Goal: Obtain resource: Obtain resource

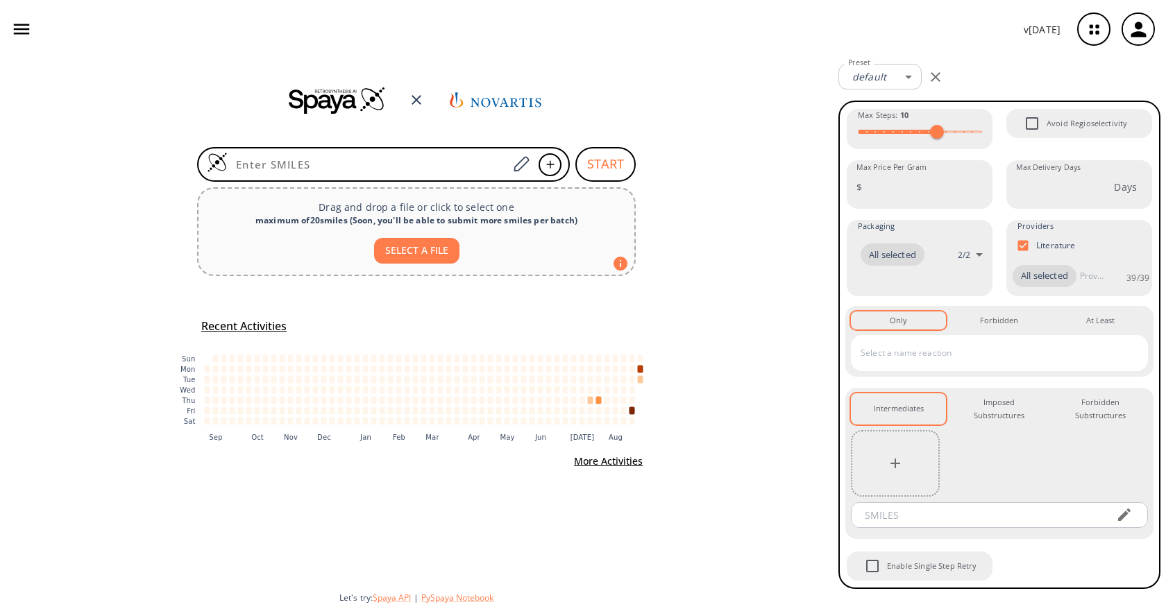
click at [1116, 31] on button "button" at bounding box center [1138, 29] width 44 height 44
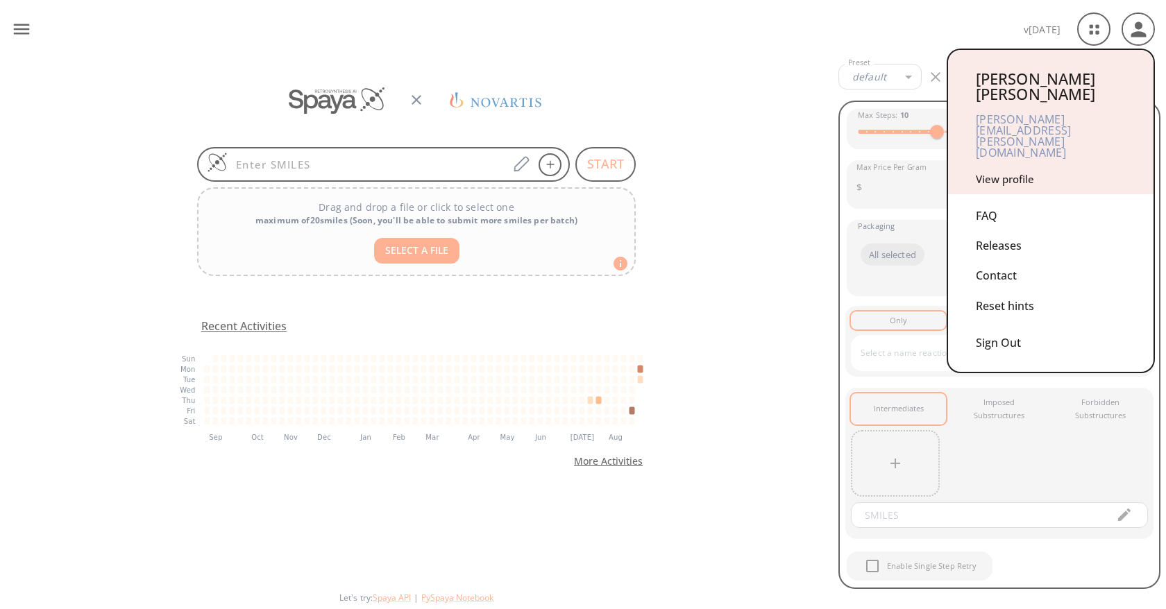
click at [1097, 26] on div at bounding box center [583, 304] width 1166 height 609
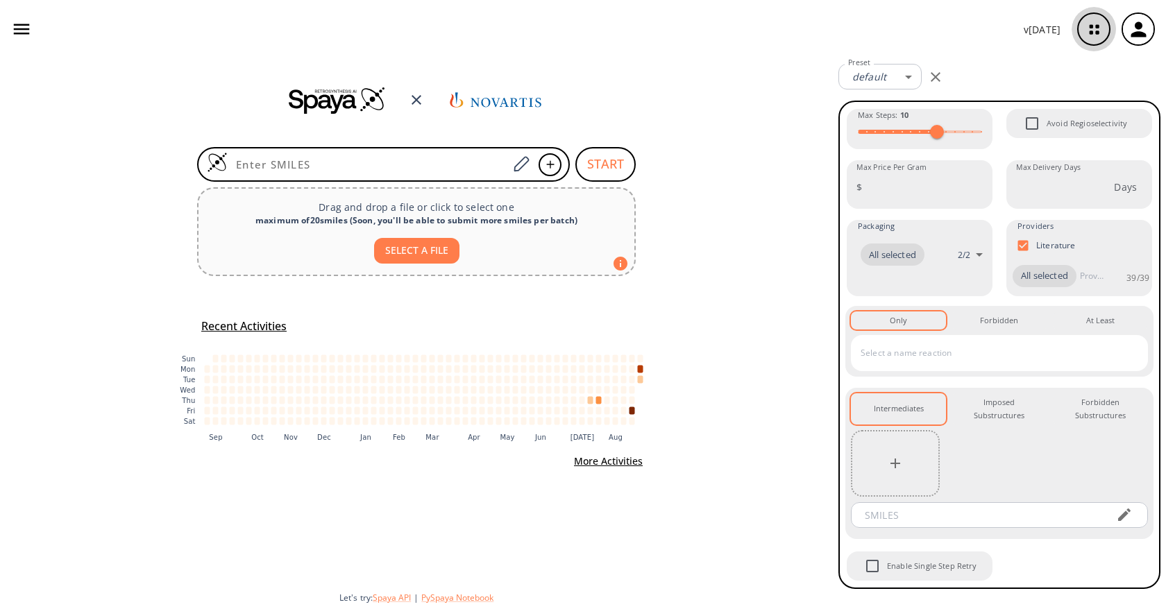
click at [1094, 22] on icon "button" at bounding box center [1094, 29] width 37 height 37
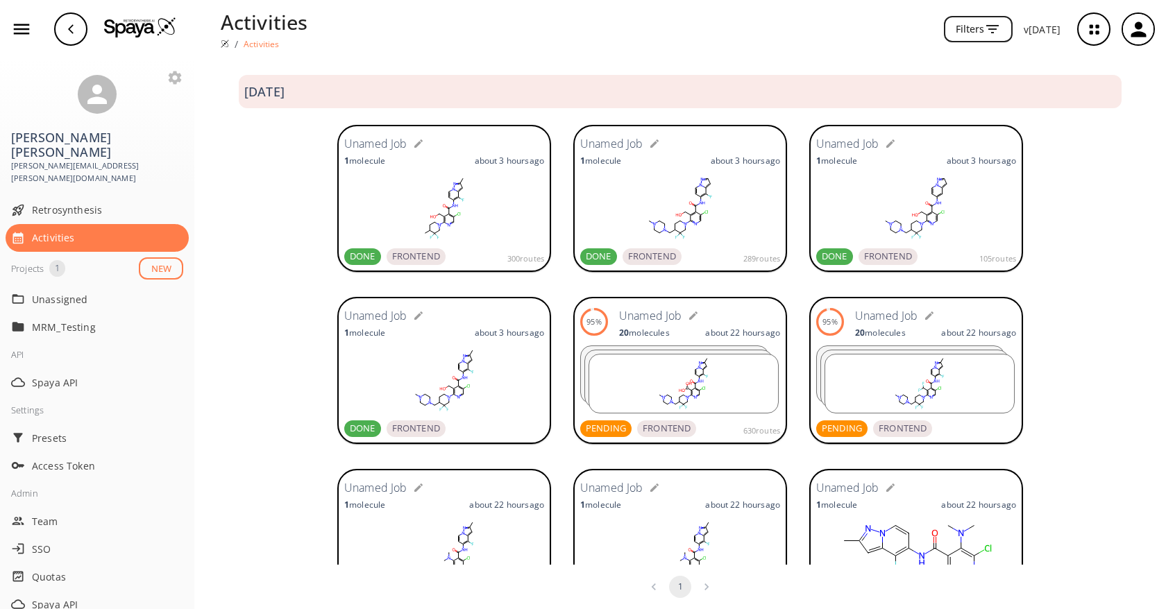
click at [718, 316] on form "Unamed Job" at bounding box center [699, 316] width 161 height 22
click at [738, 324] on form "Unamed Job" at bounding box center [699, 316] width 161 height 22
click at [647, 304] on div "95% Unamed Job 20 molecule s about 22 hours ago" at bounding box center [680, 322] width 200 height 36
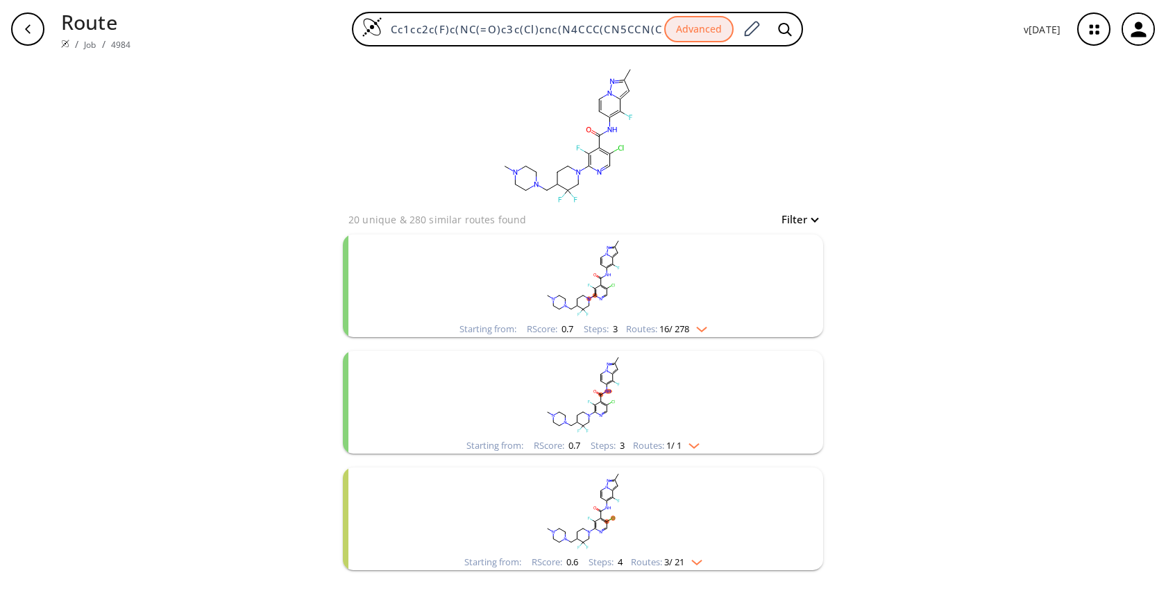
click at [704, 323] on img "clusters" at bounding box center [698, 326] width 18 height 11
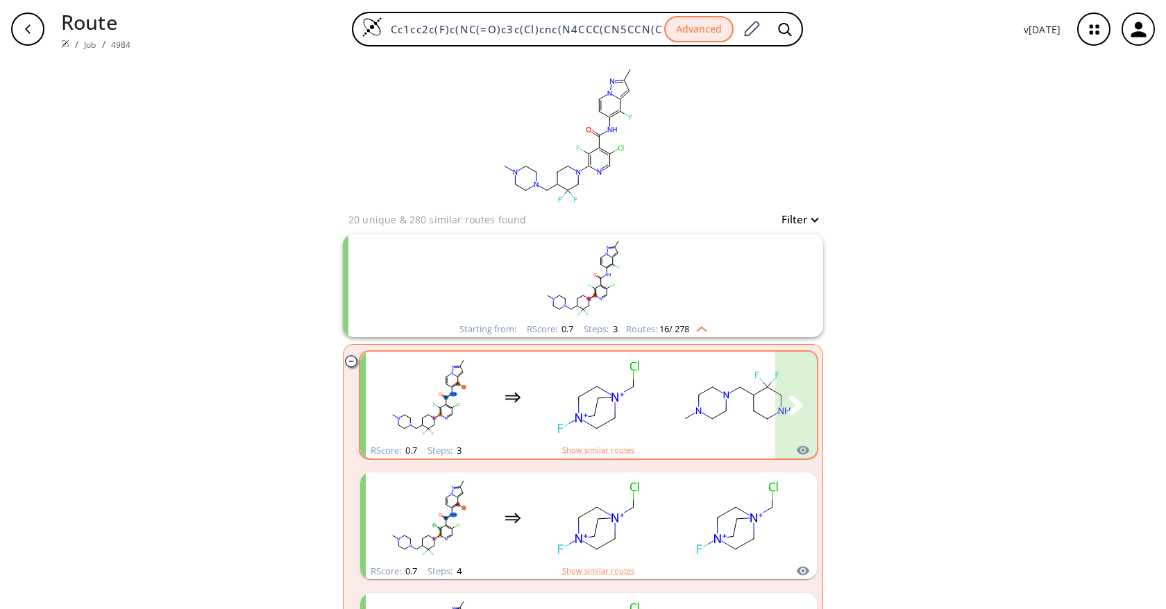
click at [634, 404] on rect "clusters" at bounding box center [597, 397] width 125 height 87
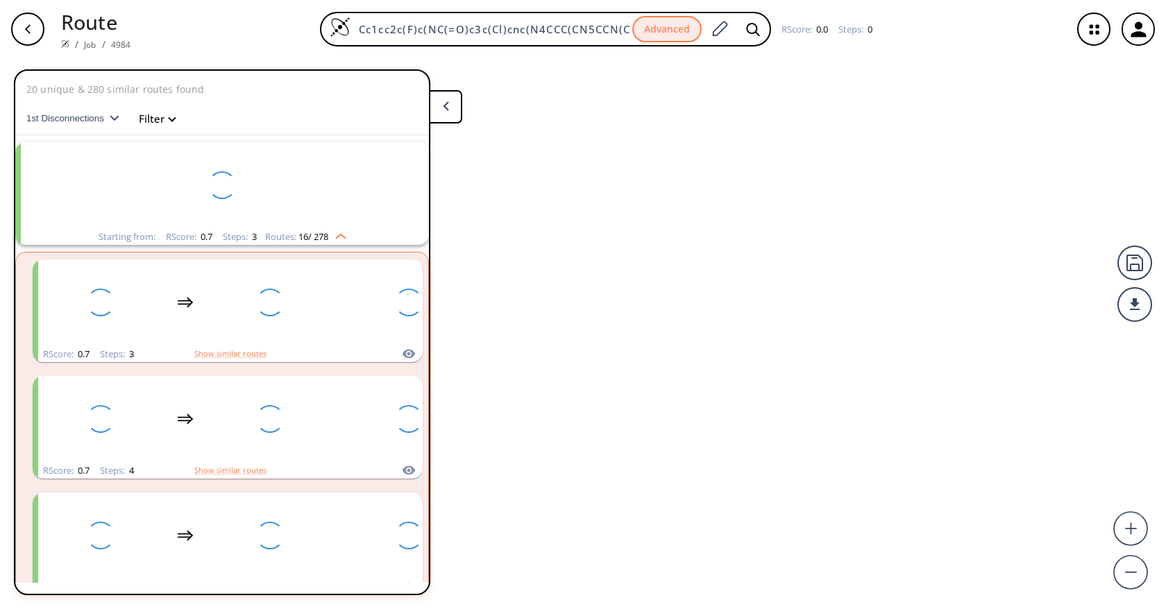
scroll to position [32, 0]
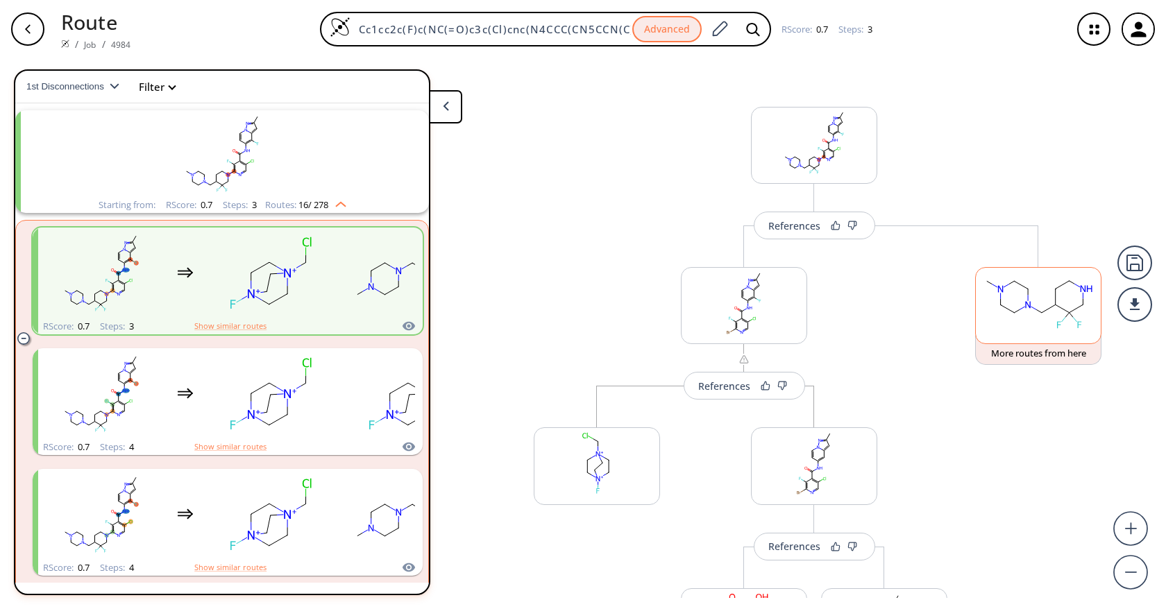
click at [1017, 288] on rect at bounding box center [1038, 303] width 125 height 71
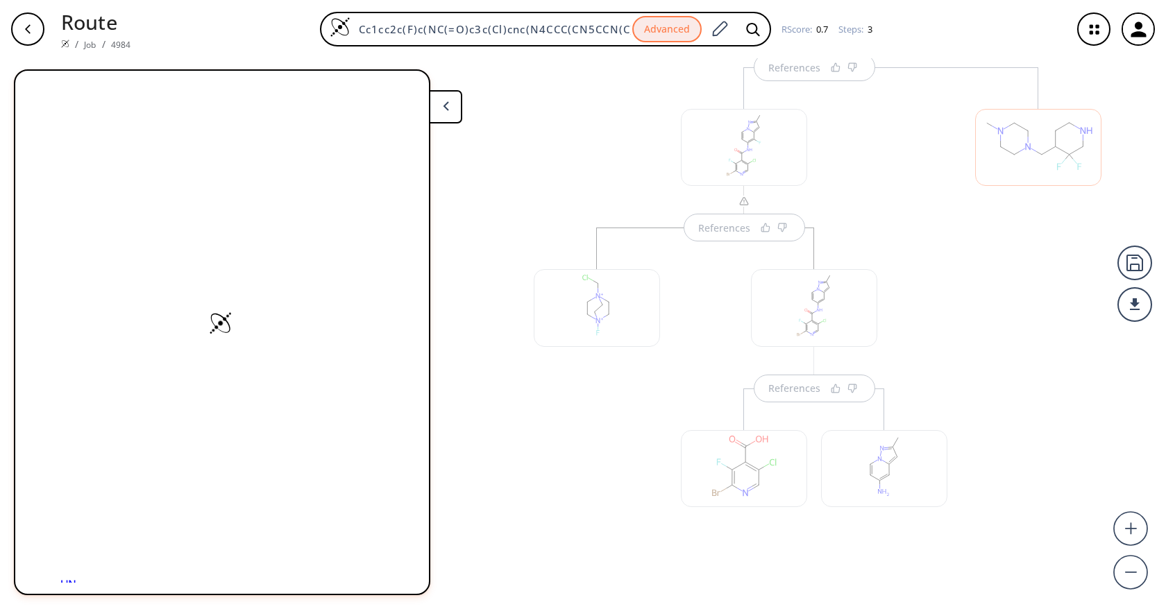
scroll to position [167, 0]
click at [128, 112] on div "SMILES: CN1CCN(CC2CCNCC2(F)F)CC1" at bounding box center [222, 109] width 386 height 54
click at [134, 105] on span "CN1CCN(CC2CCNCC2(F)F)CC1" at bounding box center [151, 104] width 161 height 17
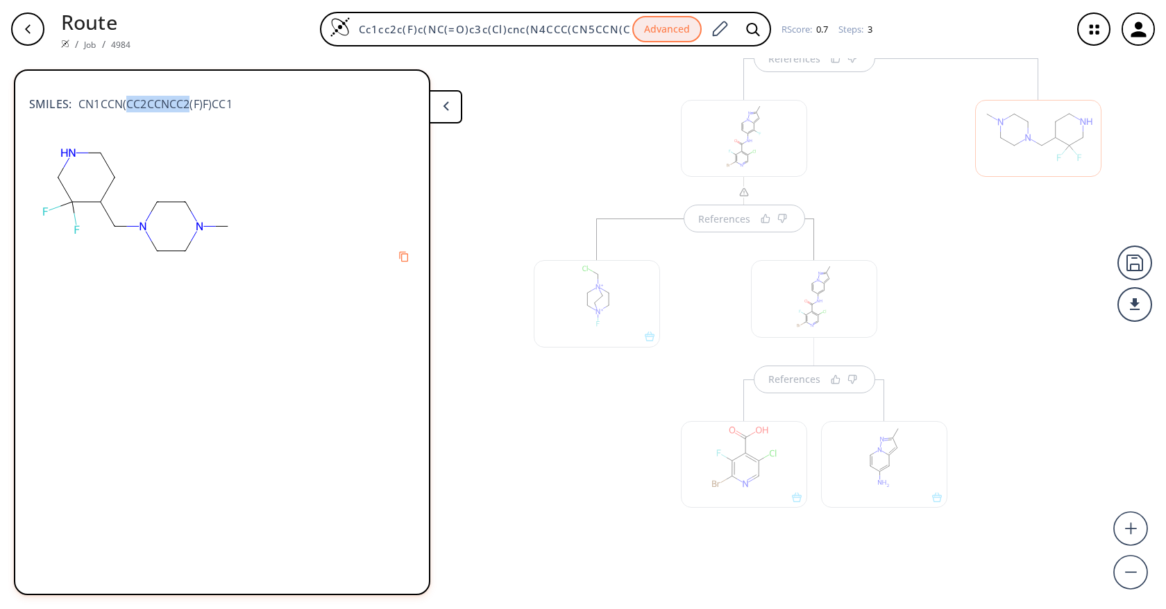
click at [134, 105] on span "CN1CCN(CC2CCNCC2(F)F)CC1" at bounding box center [151, 104] width 161 height 17
copy div "CN1CCN(CC2CCNCC2(F)F)CC1"
click at [924, 210] on div "References References" at bounding box center [744, 324] width 448 height 533
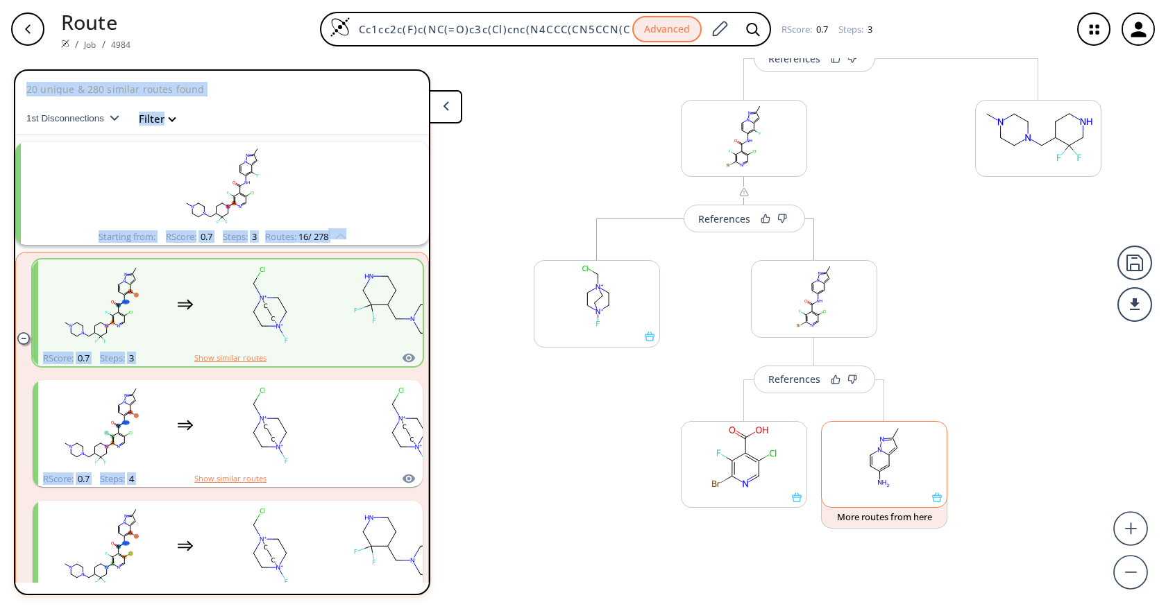
click at [889, 459] on rect at bounding box center [884, 457] width 125 height 71
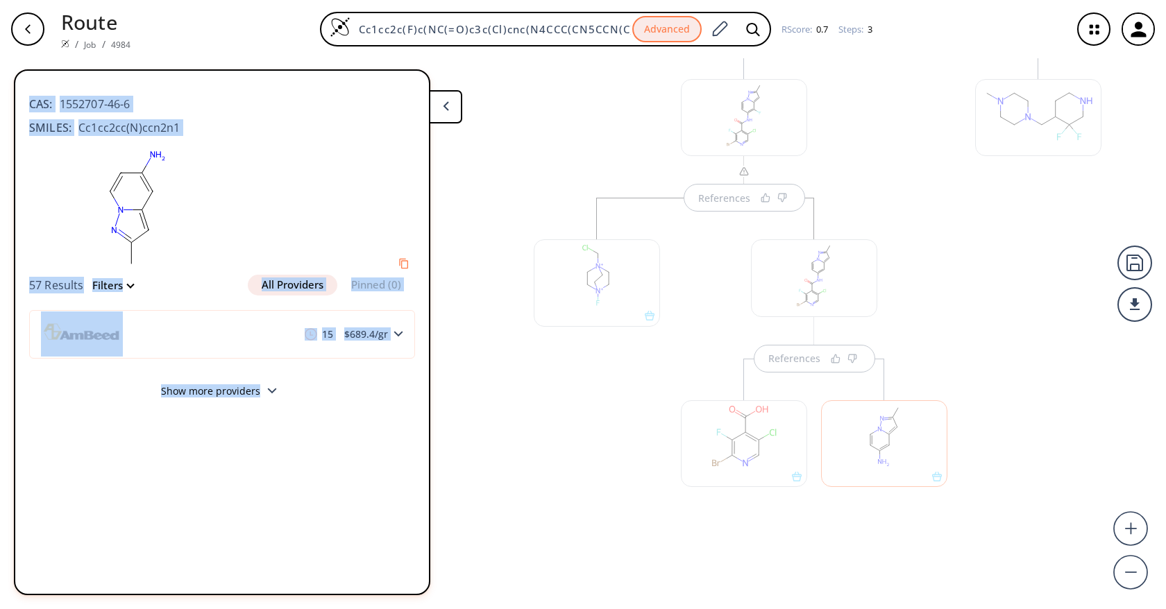
click at [275, 162] on div at bounding box center [222, 209] width 386 height 132
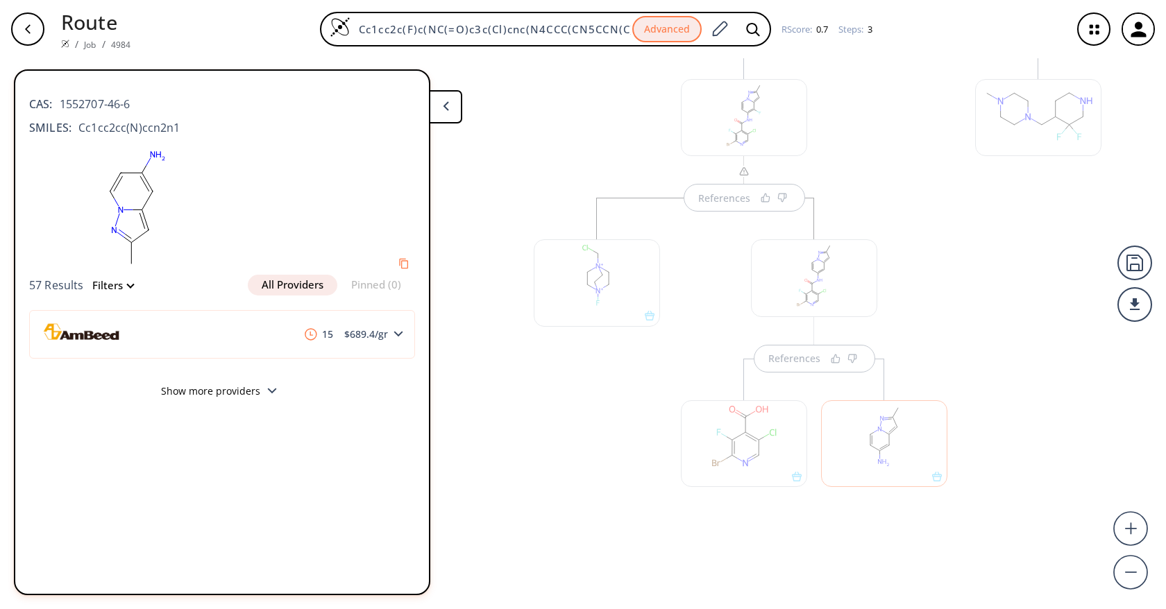
click at [141, 128] on span "Cc1cc2cc(N)ccn2n1" at bounding box center [125, 127] width 109 height 17
copy div "Cc1cc2cc(N)ccn2n1"
click at [749, 446] on div at bounding box center [744, 443] width 126 height 87
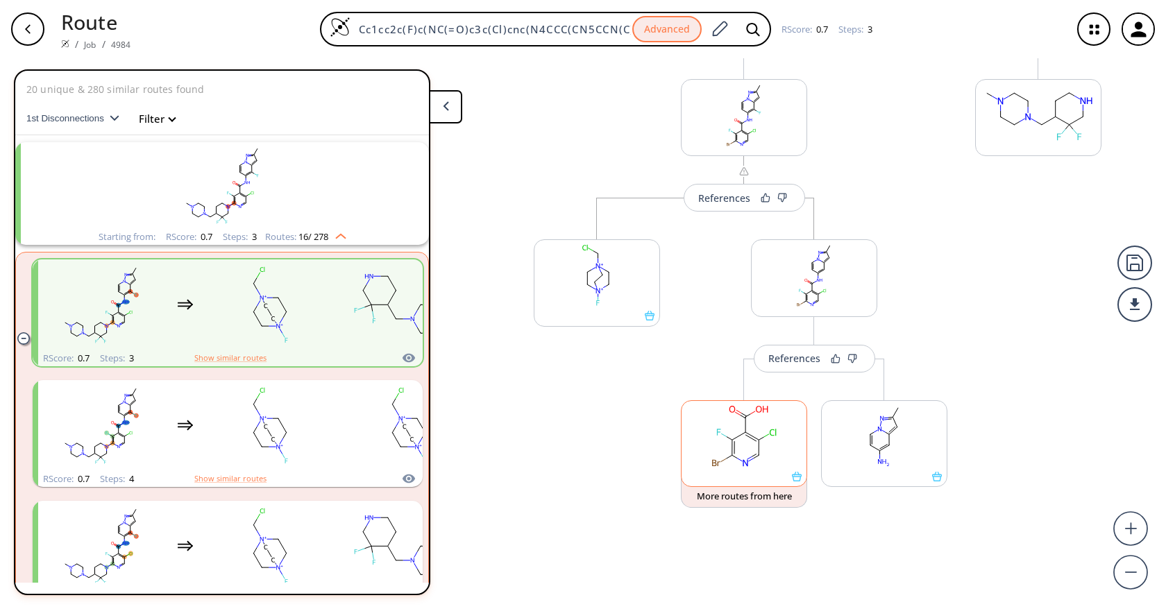
click at [737, 459] on icon at bounding box center [739, 459] width 5 height 3
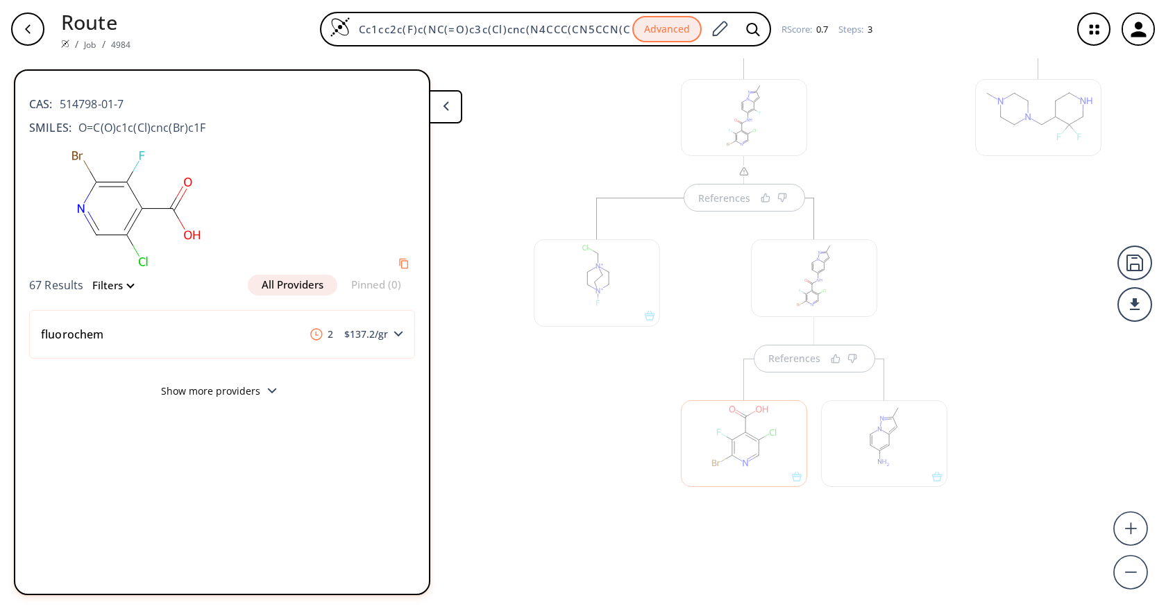
drag, startPoint x: 588, startPoint y: 388, endPoint x: 570, endPoint y: 381, distance: 19.3
click at [588, 389] on div at bounding box center [597, 370] width 140 height 344
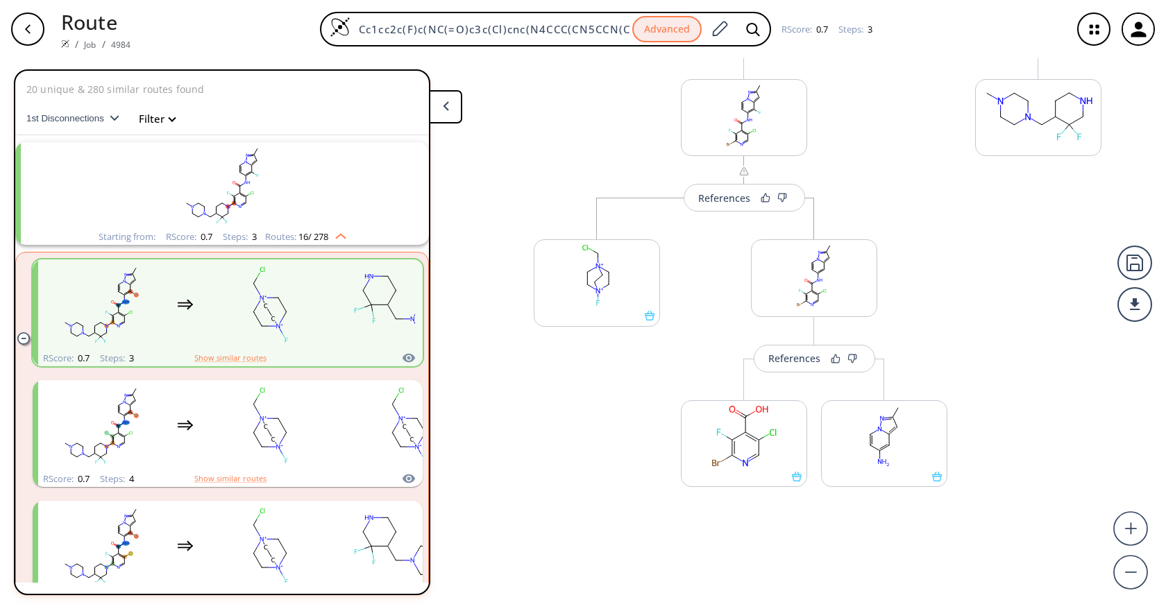
click at [35, 26] on div "button" at bounding box center [27, 28] width 33 height 33
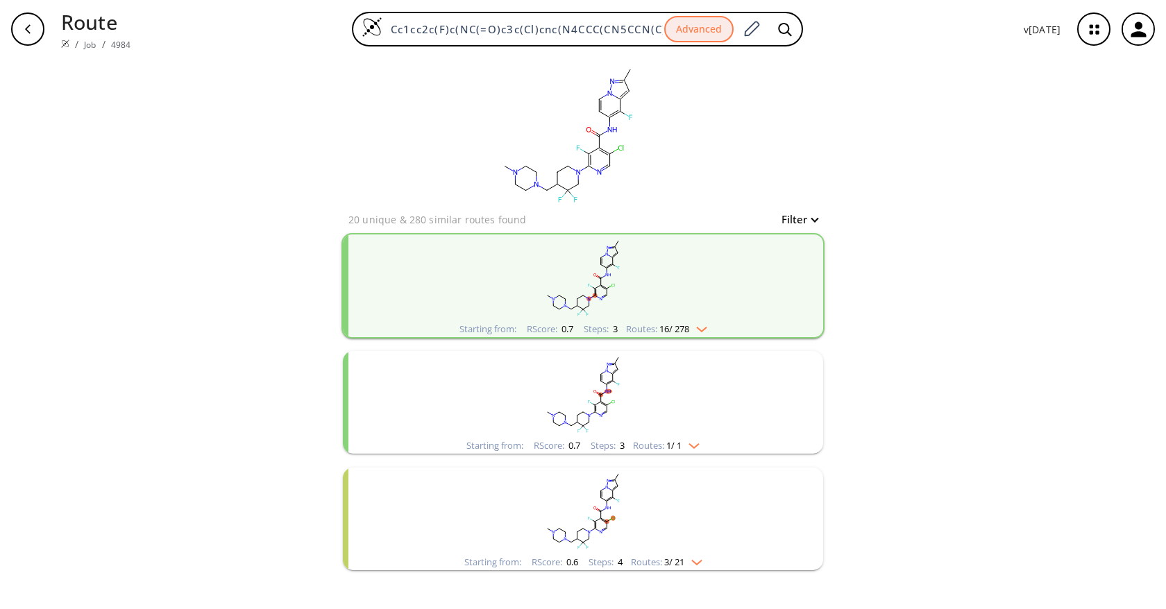
click at [712, 436] on rect "clusters" at bounding box center [582, 394] width 361 height 87
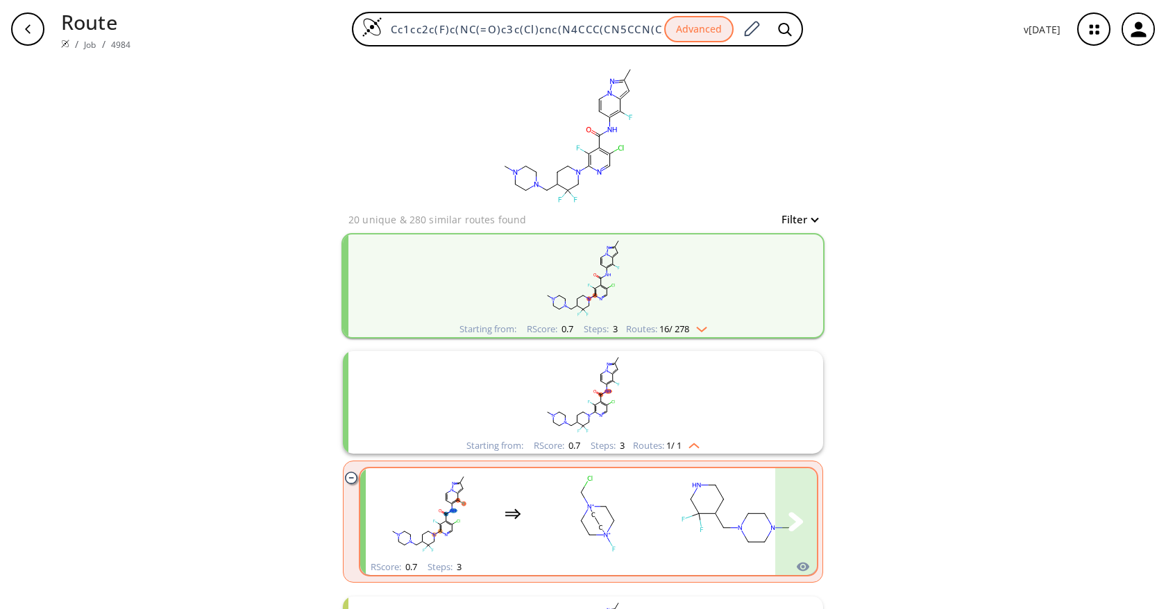
click at [653, 522] on rect "clusters" at bounding box center [597, 513] width 125 height 87
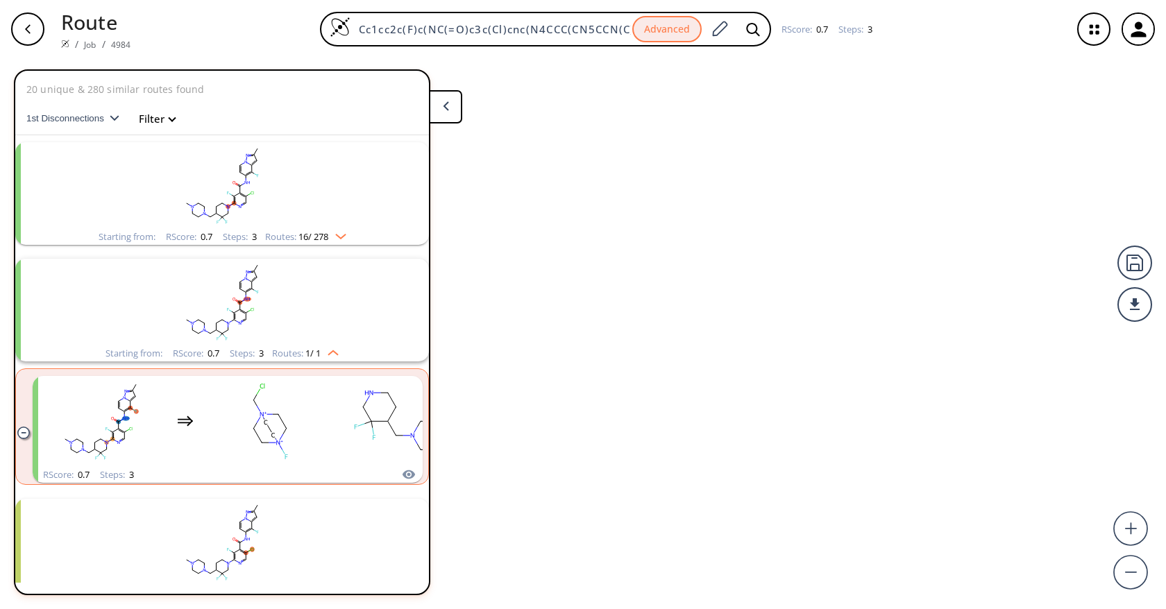
scroll to position [17, 0]
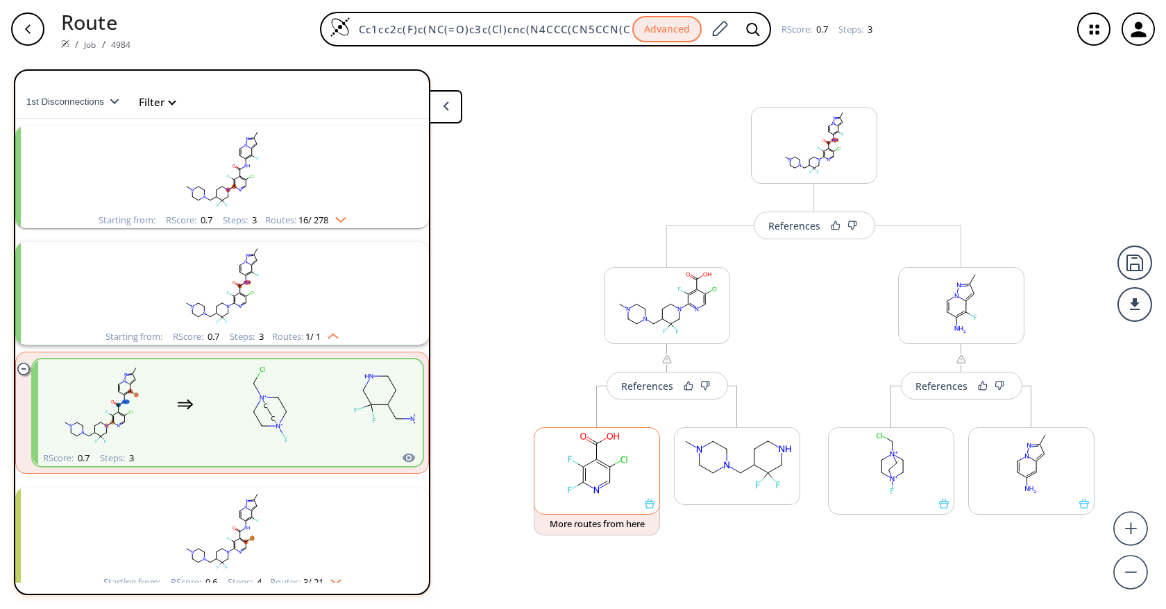
click at [613, 475] on rect at bounding box center [596, 463] width 125 height 71
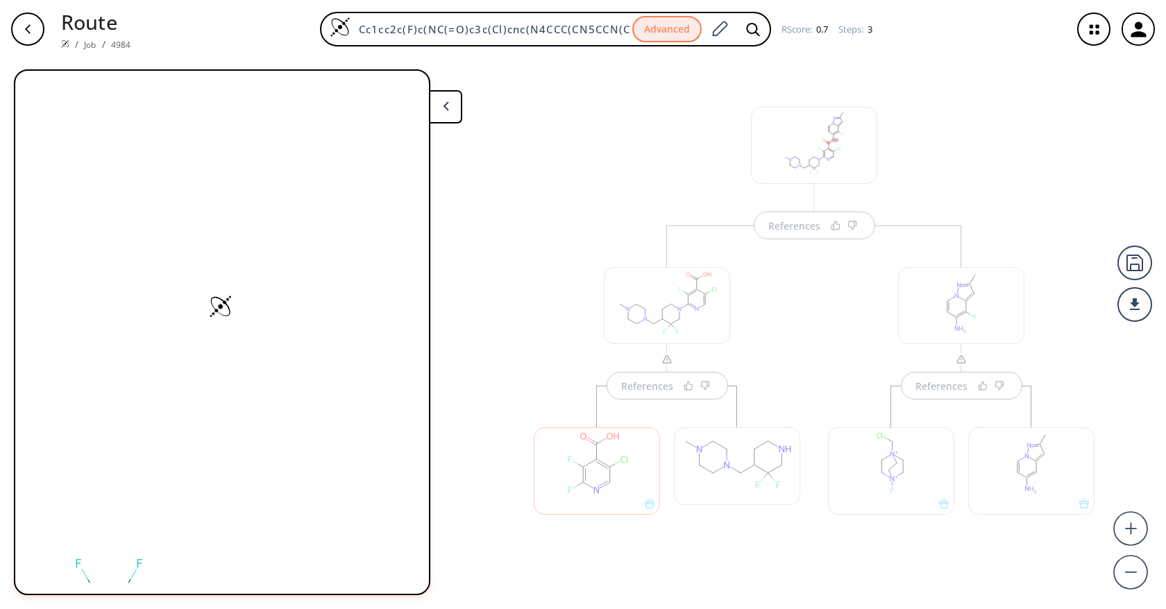
scroll to position [0, 0]
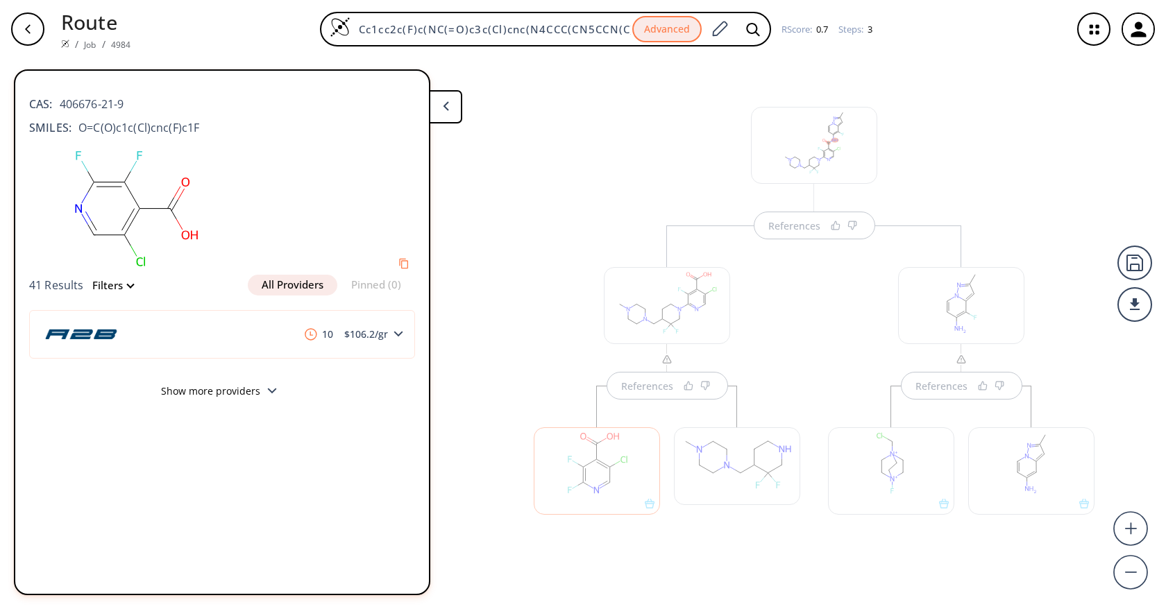
click at [153, 124] on span "O=C(O)c1c(Cl)cnc(F)c1F" at bounding box center [135, 127] width 128 height 17
copy div "O=C(O)c1c(Cl)cnc(F)c1F"
click at [668, 563] on div "References" at bounding box center [667, 398] width 294 height 344
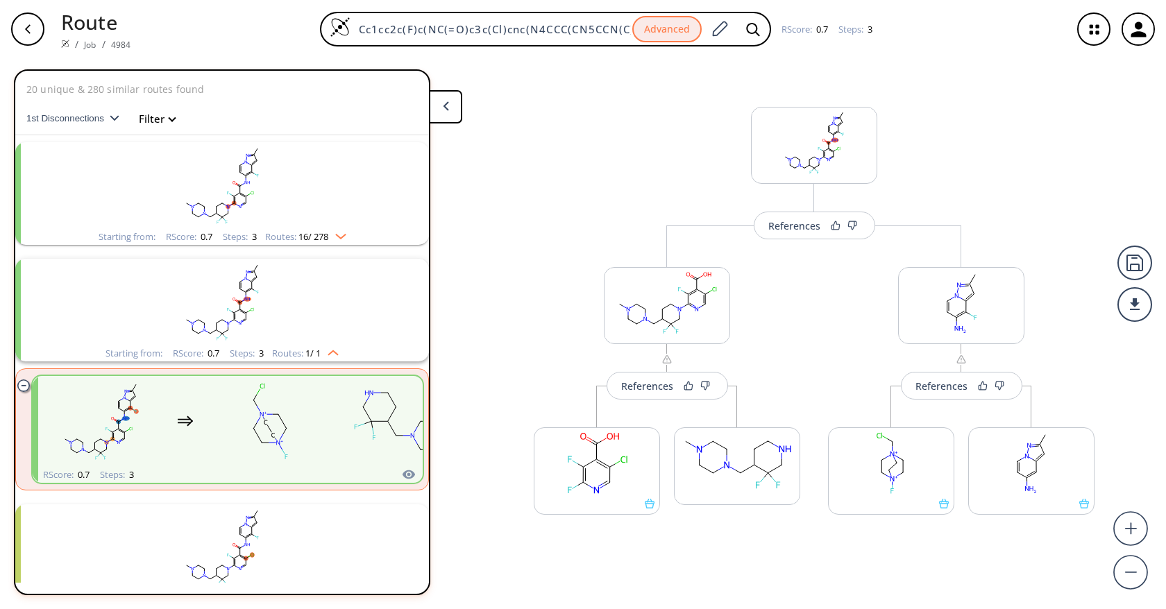
click at [286, 223] on rect "clusters" at bounding box center [222, 185] width 361 height 87
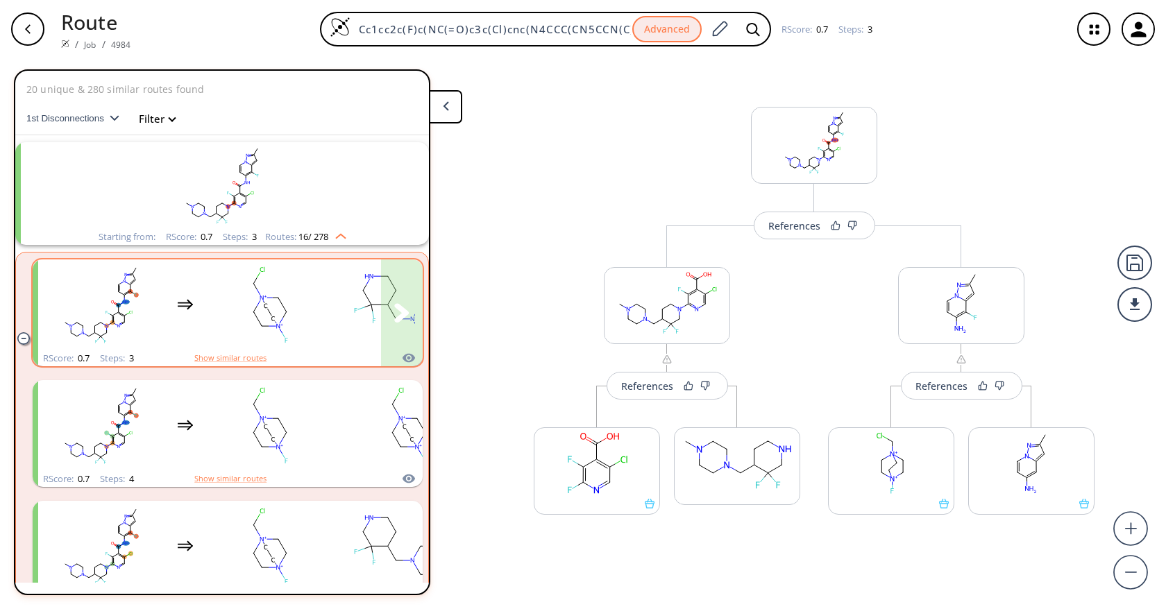
click at [262, 313] on rect "clusters" at bounding box center [269, 305] width 125 height 87
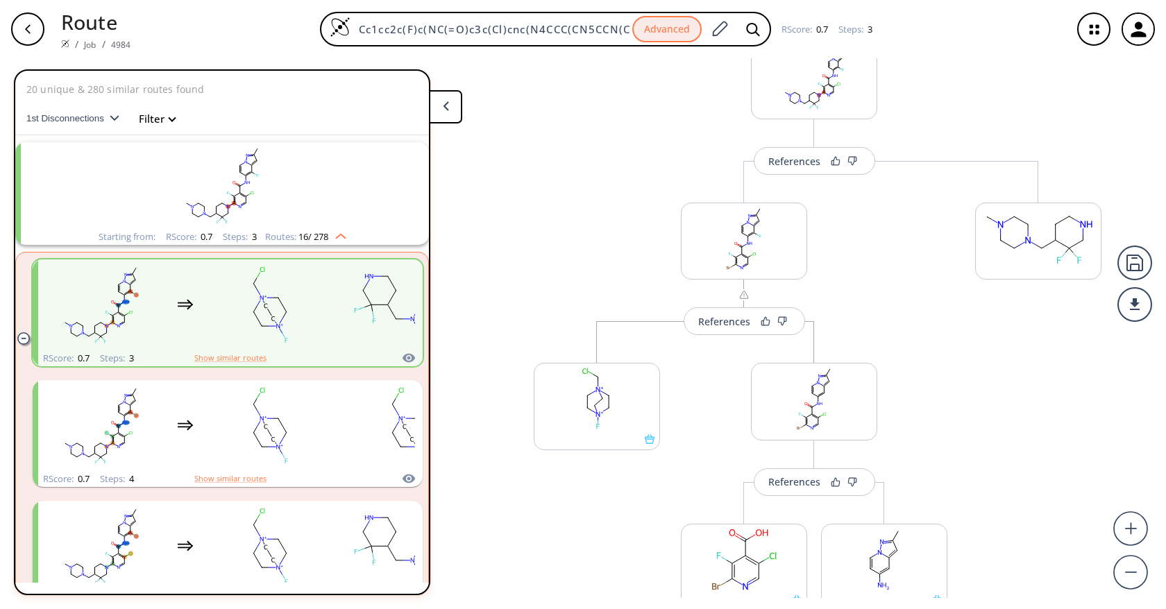
scroll to position [188, 0]
